Goal: Contribute content: Contribute content

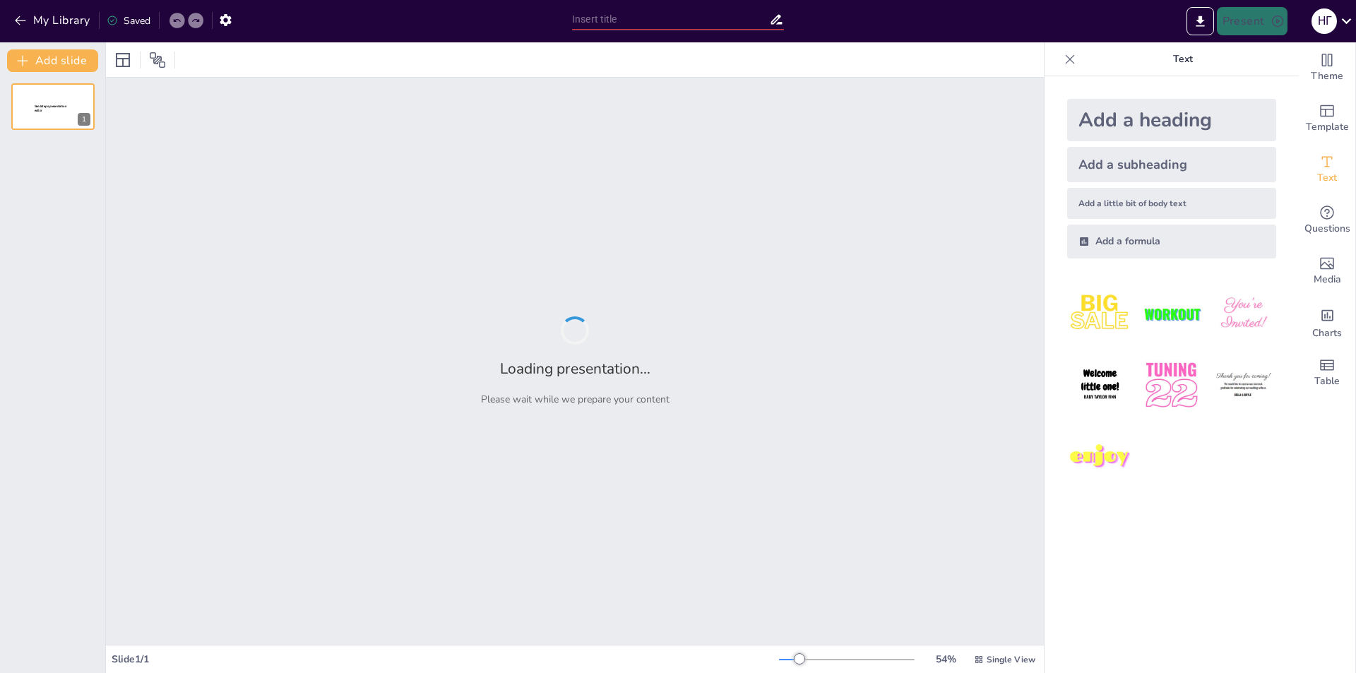
type input "[PERSON_NAME]: Життя і творчість видатного [DEMOGRAPHIC_DATA] письменника"
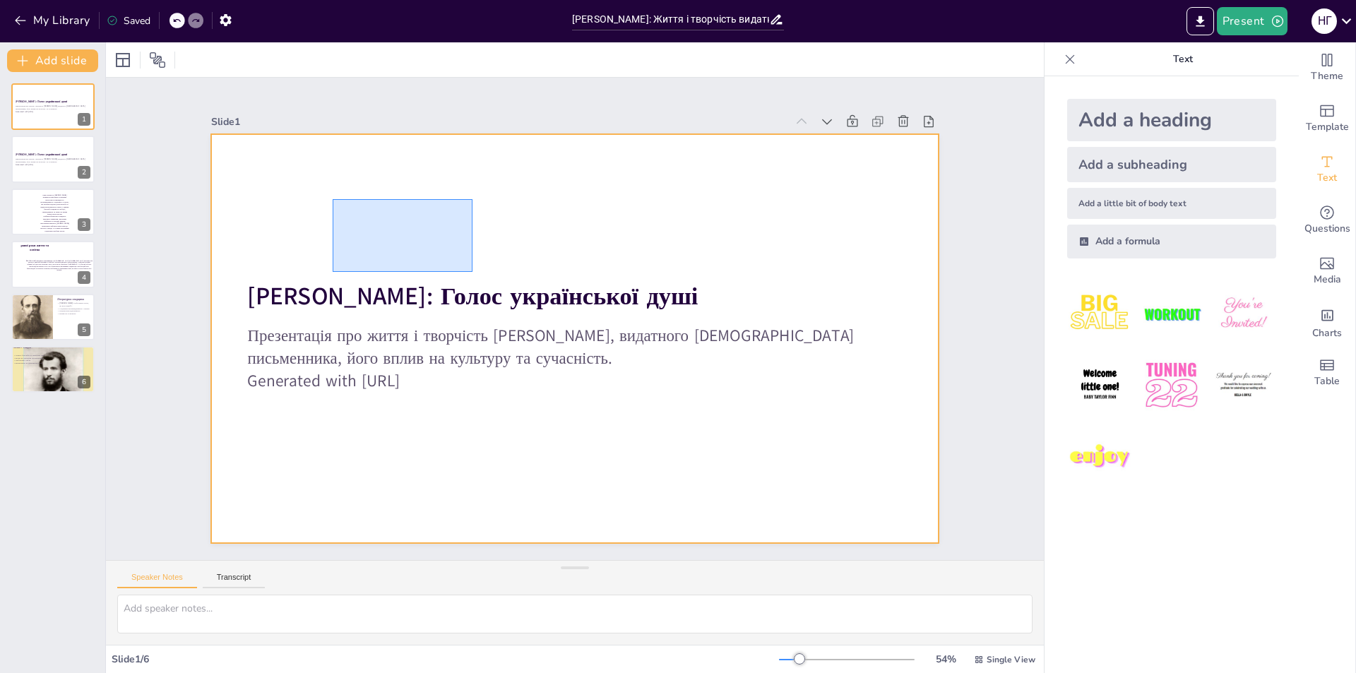
drag, startPoint x: 333, startPoint y: 199, endPoint x: 472, endPoint y: 272, distance: 157.6
click at [472, 272] on div at bounding box center [574, 338] width 726 height 409
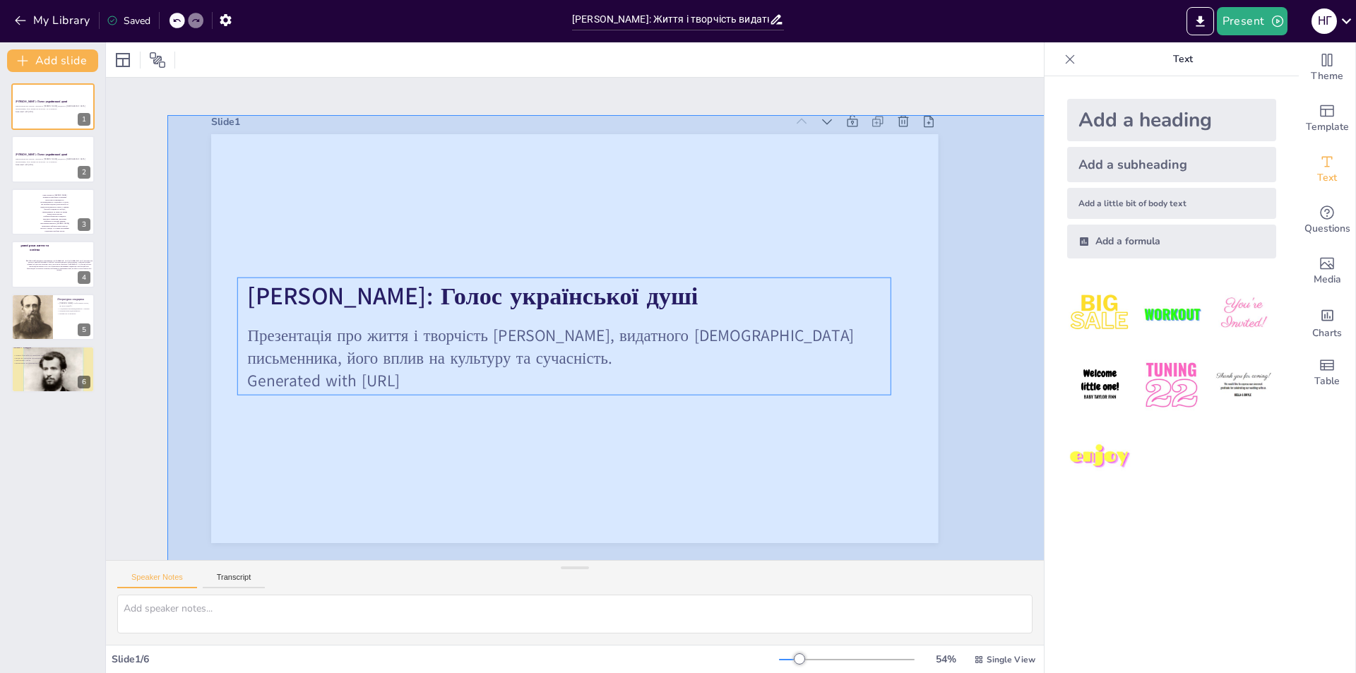
drag, startPoint x: 167, startPoint y: 115, endPoint x: 1211, endPoint y: 650, distance: 1172.4
click at [1211, 650] on div "Document fonts Akatab Recently used Akatab Popular fonts Lato Montserrat Open S…" at bounding box center [678, 357] width 1356 height 630
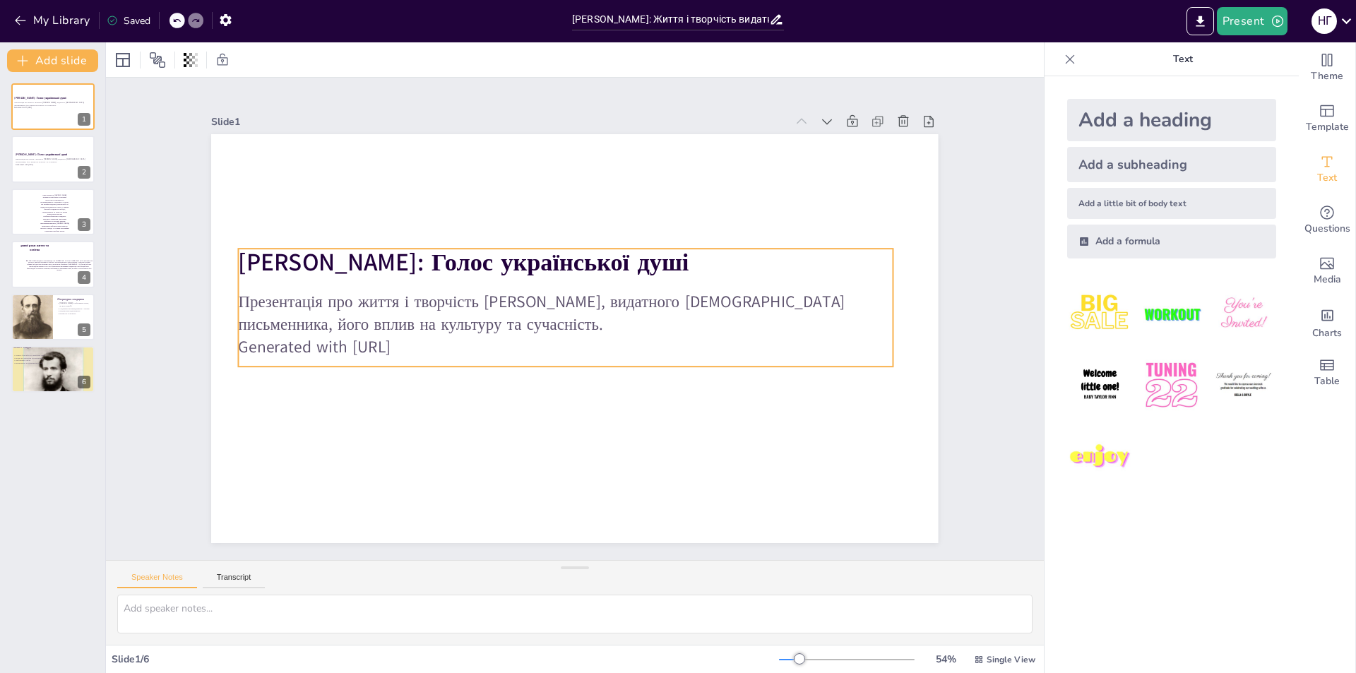
drag, startPoint x: 616, startPoint y: 313, endPoint x: 608, endPoint y: 279, distance: 34.9
click at [608, 282] on div "Презентація про життя і творчість [PERSON_NAME], видатного [DEMOGRAPHIC_DATA] п…" at bounding box center [566, 324] width 654 height 85
click at [34, 328] on div at bounding box center [32, 316] width 42 height 53
type textarea "[PERSON_NAME] «Хіба ревуть воли, як ясла повні?» є знаковим твором, що заклав о…"
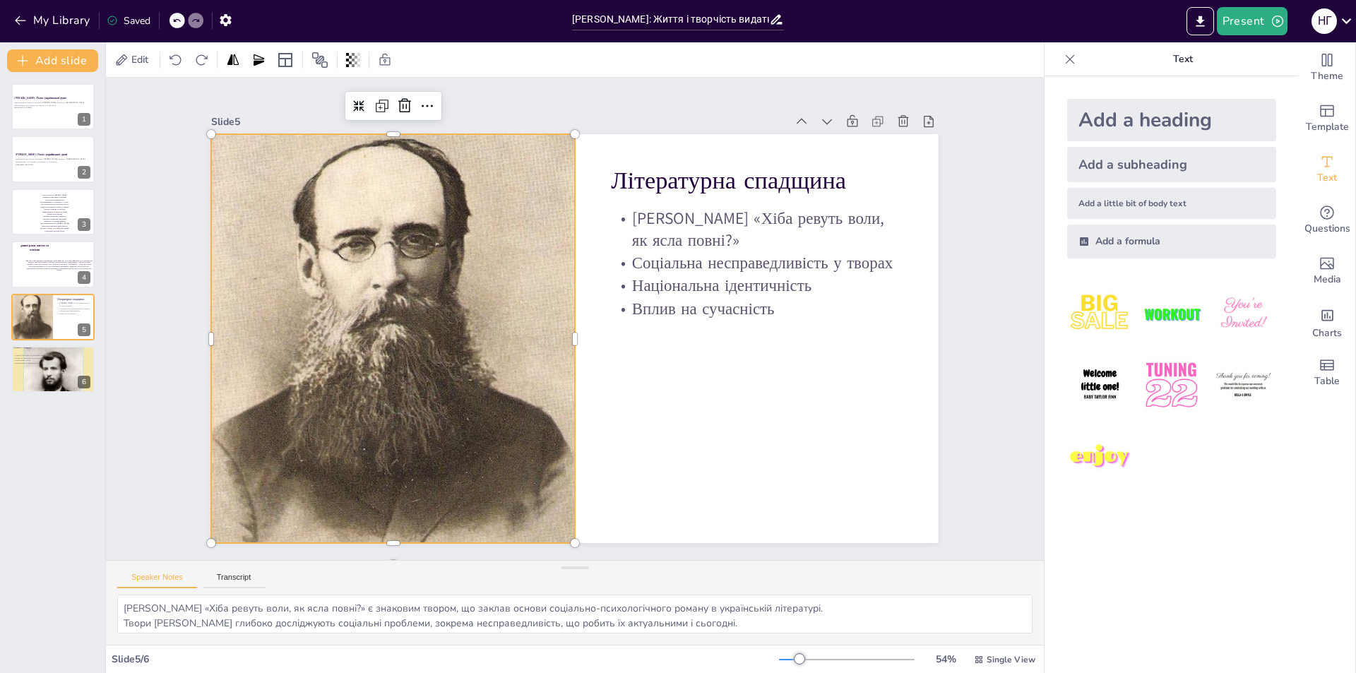
click at [443, 279] on div at bounding box center [393, 300] width 450 height 519
click at [341, 385] on div at bounding box center [393, 338] width 364 height 453
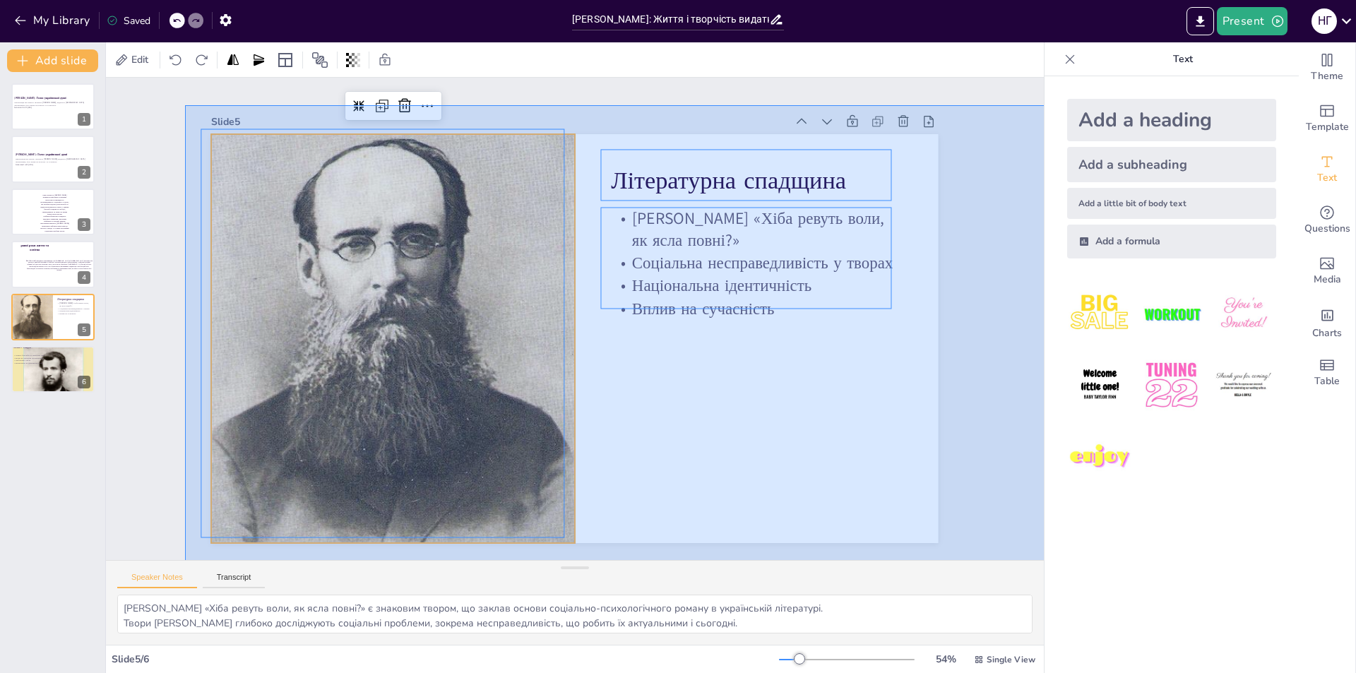
drag, startPoint x: 185, startPoint y: 105, endPoint x: 1355, endPoint y: 594, distance: 1267.8
click at [1355, 594] on div "Document fonts Akatab Recently used Akatab Popular fonts Lato Montserrat Open S…" at bounding box center [678, 357] width 1356 height 630
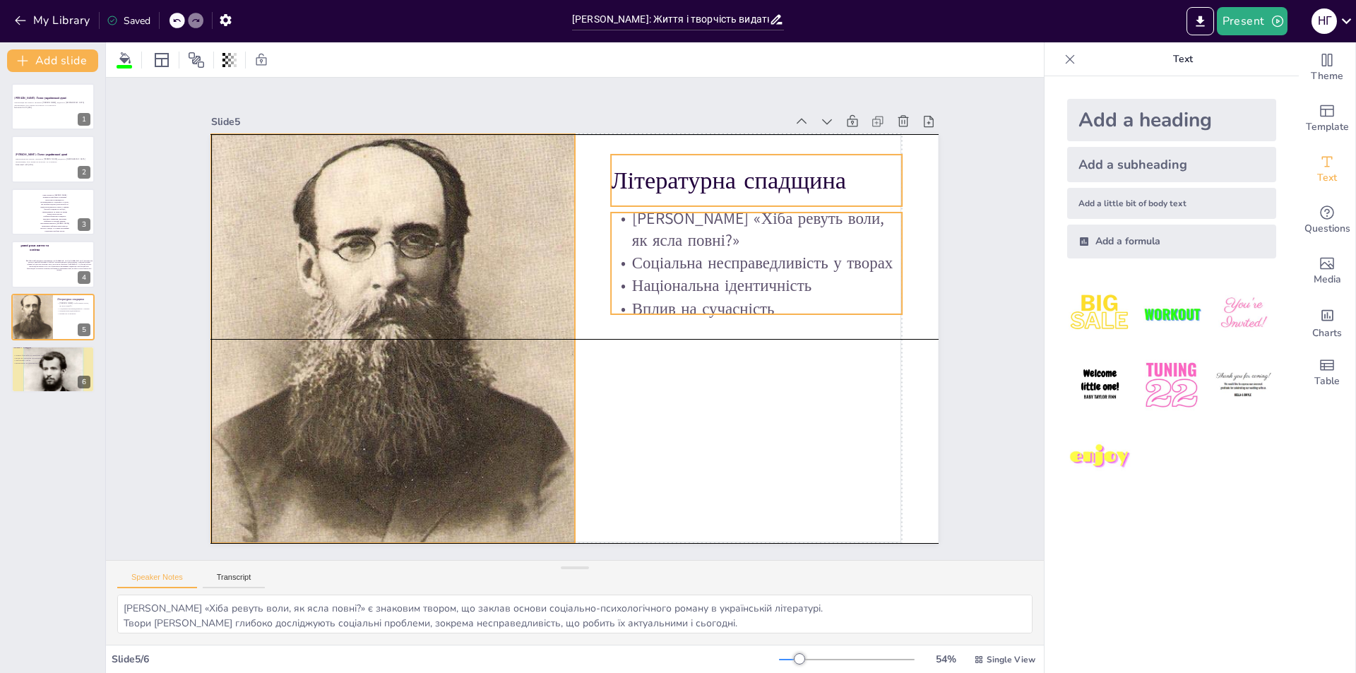
click at [293, 349] on div at bounding box center [392, 319] width 409 height 489
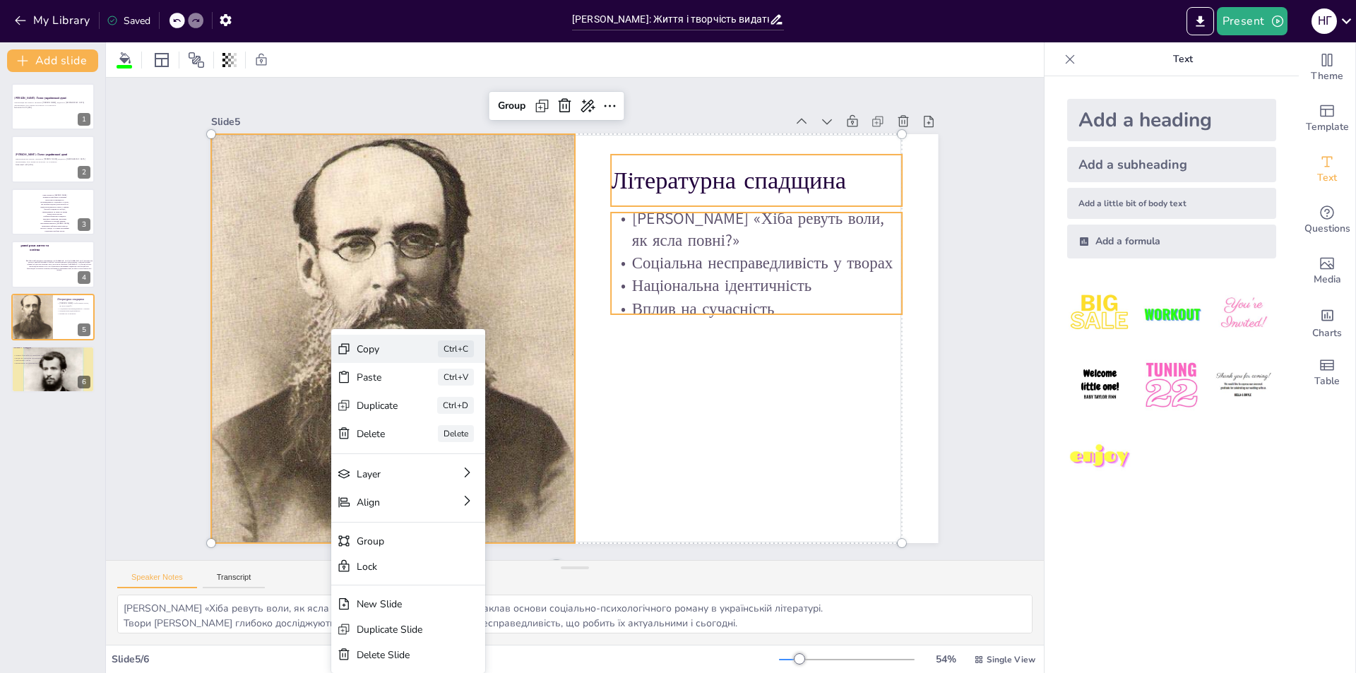
click at [462, 420] on div "Copy" at bounding box center [483, 426] width 42 height 13
